Goal: Navigation & Orientation: Go to known website

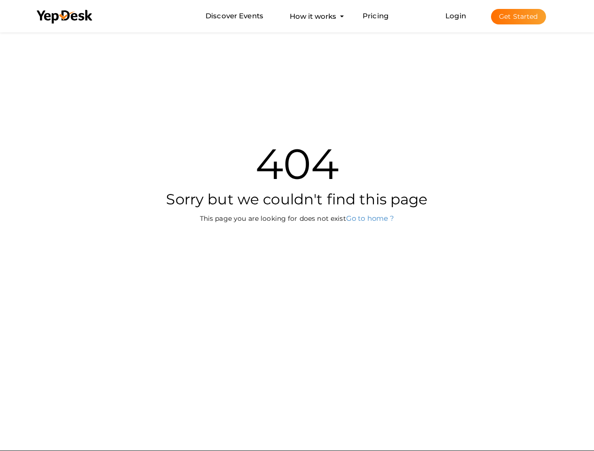
click at [297, 226] on div "404 Sorry but we couldn't find this page This page you are looking for does not…" at bounding box center [297, 171] width 550 height 283
click at [65, 17] on use at bounding box center [64, 17] width 55 height 14
click at [456, 16] on link "Login" at bounding box center [455, 15] width 21 height 9
click at [518, 16] on button "Get Started" at bounding box center [518, 17] width 55 height 16
